Goal: Navigation & Orientation: Find specific page/section

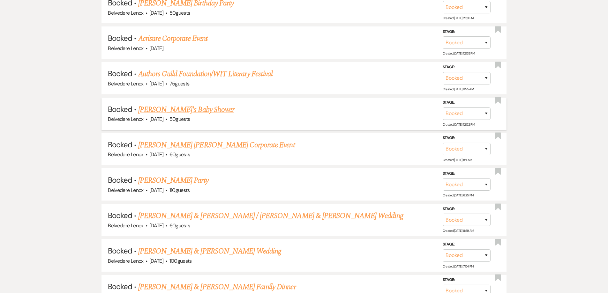
scroll to position [415, 0]
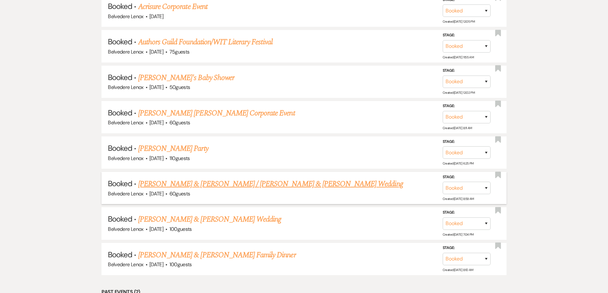
click at [226, 178] on li "Booked · [PERSON_NAME] & [PERSON_NAME] / [PERSON_NAME] & [PERSON_NAME] Wedding …" at bounding box center [303, 188] width 405 height 32
click at [224, 182] on link "[PERSON_NAME] & [PERSON_NAME] / [PERSON_NAME] & [PERSON_NAME] Wedding" at bounding box center [270, 183] width 265 height 11
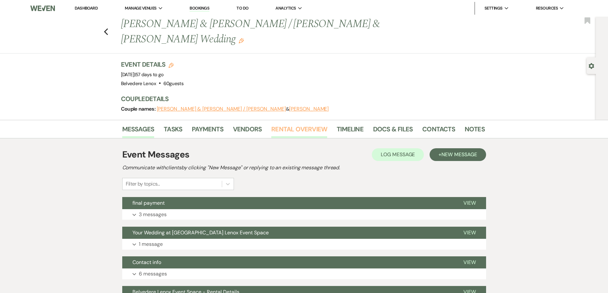
click at [281, 124] on link "Rental Overview" at bounding box center [299, 131] width 56 height 14
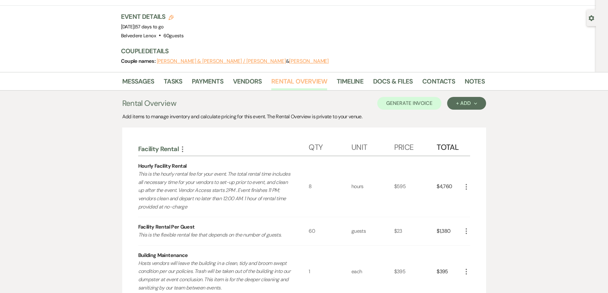
scroll to position [46, 0]
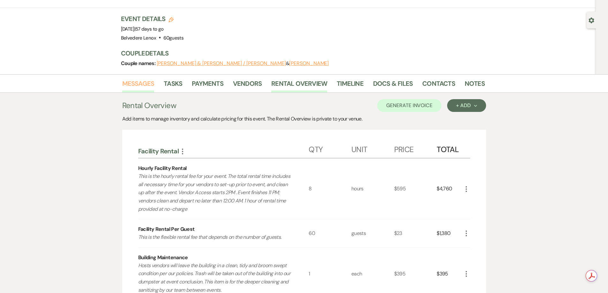
click at [146, 78] on link "Messages" at bounding box center [138, 85] width 32 height 14
